Goal: Check status: Check status

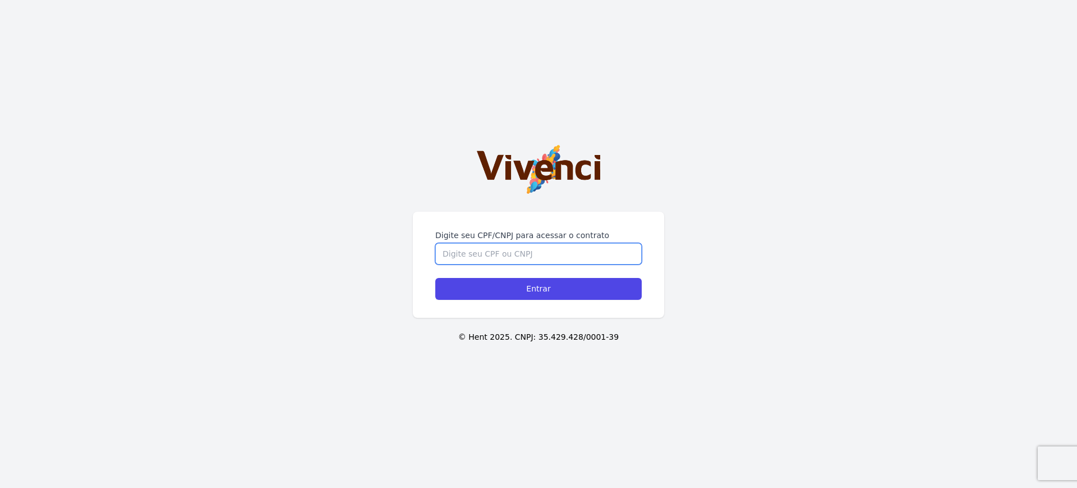
click at [487, 253] on input "Digite seu CPF/CNPJ para acessar o contrato" at bounding box center [538, 253] width 207 height 21
type input "42403514802"
click at [435, 278] on input "Entrar" at bounding box center [538, 289] width 207 height 22
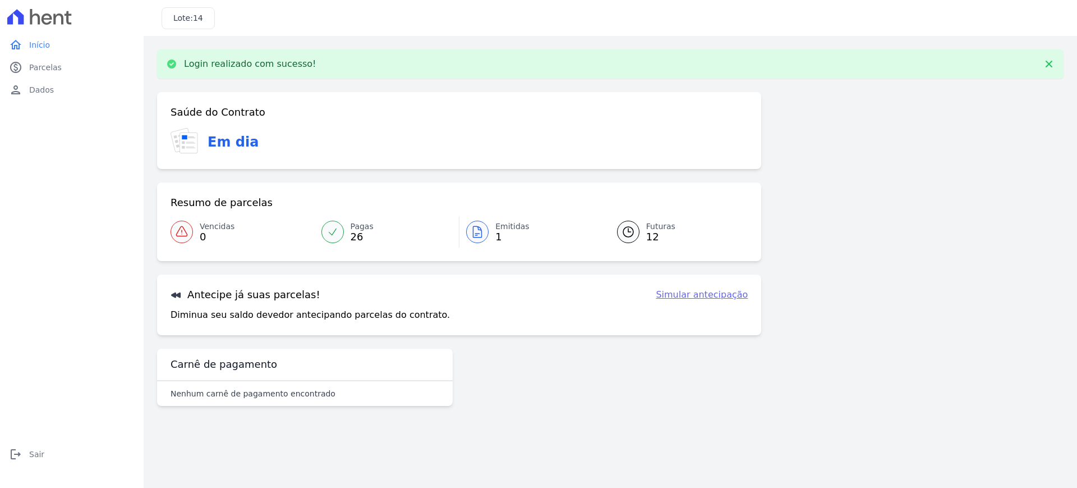
click at [492, 310] on div "Diminua seu saldo devedor antecipando parcelas do contrato. Simular antecipação" at bounding box center [459, 314] width 577 height 13
click at [648, 227] on span "Futuras" at bounding box center [660, 227] width 29 height 12
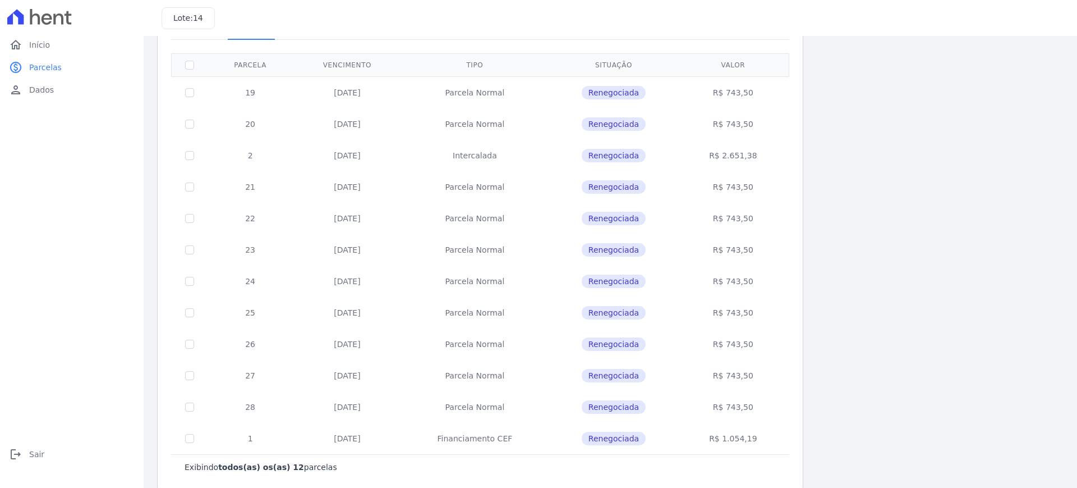
scroll to position [93, 0]
